Goal: Task Accomplishment & Management: Complete application form

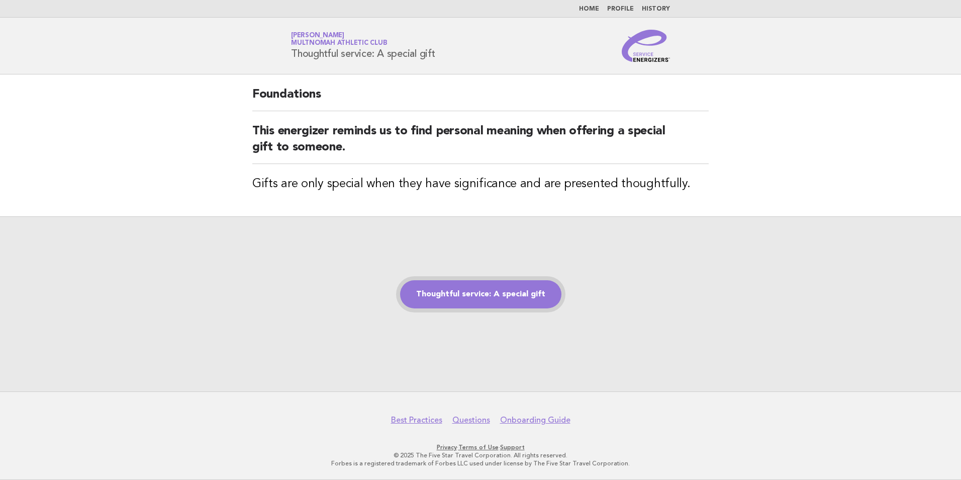
click at [501, 305] on link "Thoughtful service: A special gift" at bounding box center [480, 294] width 161 height 28
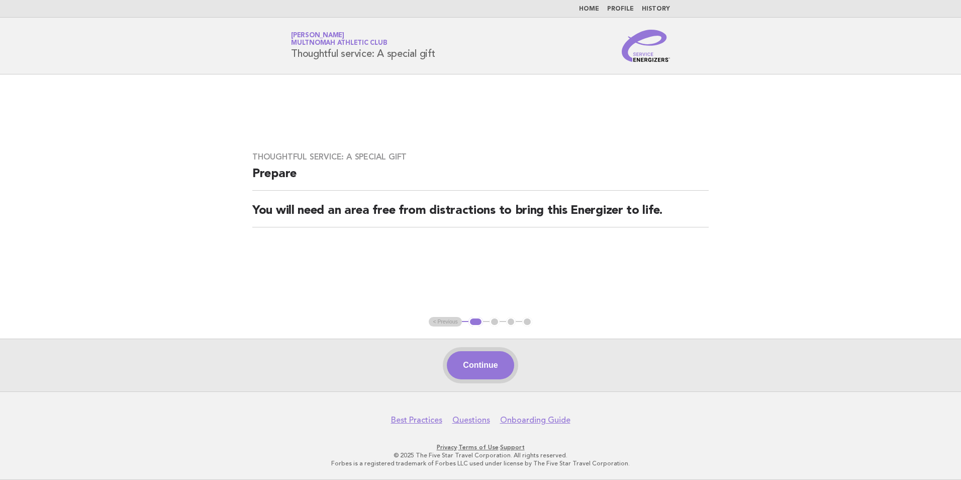
click at [484, 365] on button "Continue" at bounding box center [480, 365] width 67 height 28
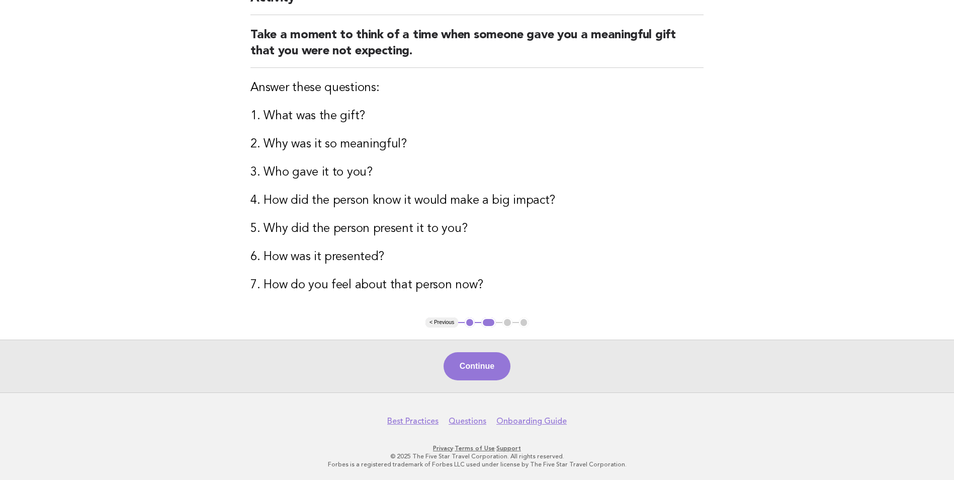
scroll to position [111, 0]
click at [488, 371] on button "Continue" at bounding box center [476, 365] width 67 height 28
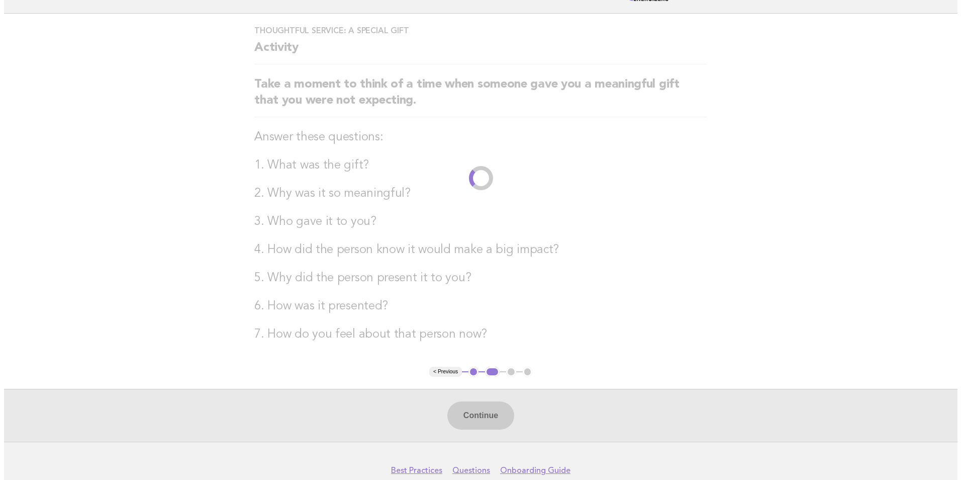
scroll to position [0, 0]
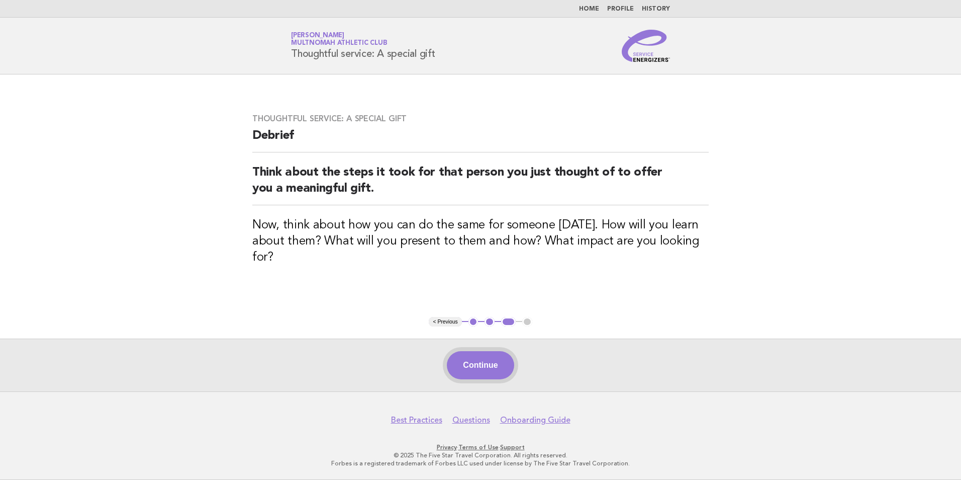
click at [471, 358] on button "Continue" at bounding box center [480, 365] width 67 height 28
